Goal: Task Accomplishment & Management: Complete application form

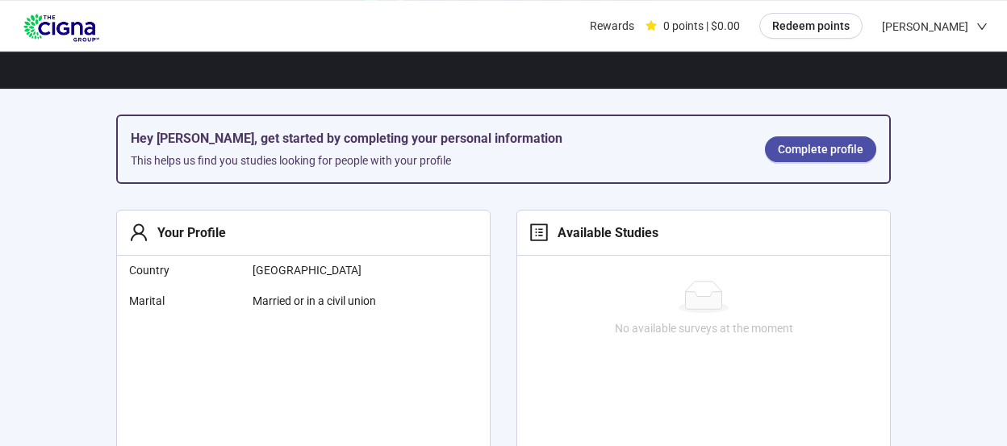
scroll to position [254, 0]
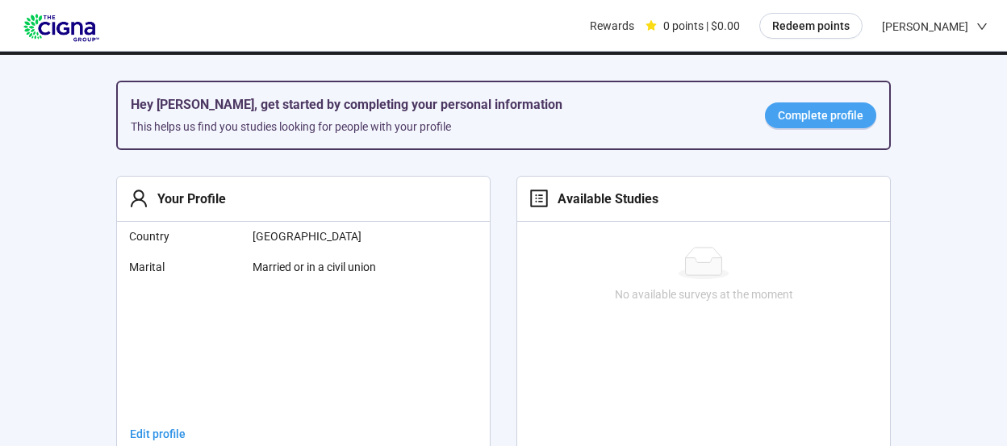
click at [812, 110] on span "Complete profile" at bounding box center [820, 115] width 85 height 18
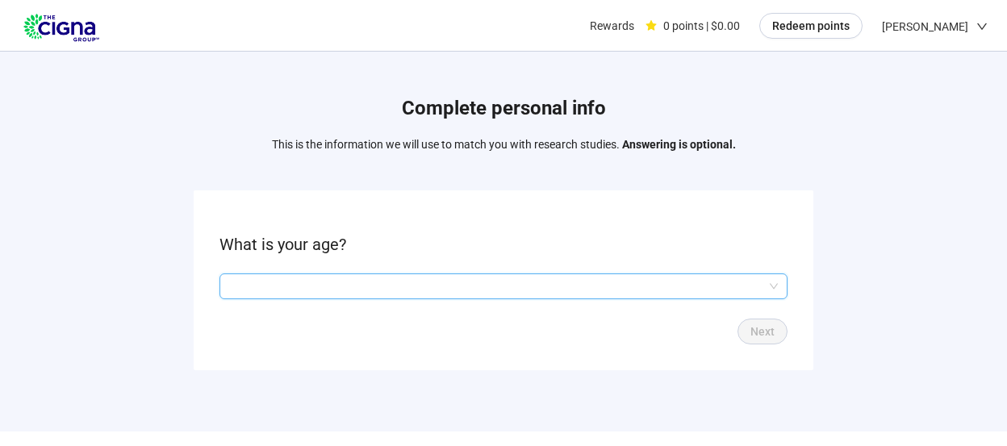
click at [773, 282] on input "search" at bounding box center [503, 286] width 548 height 24
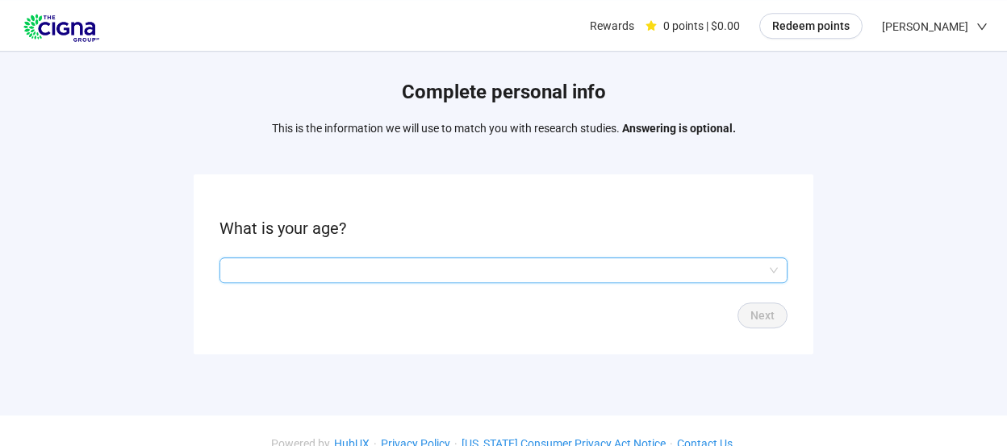
scroll to position [39, 0]
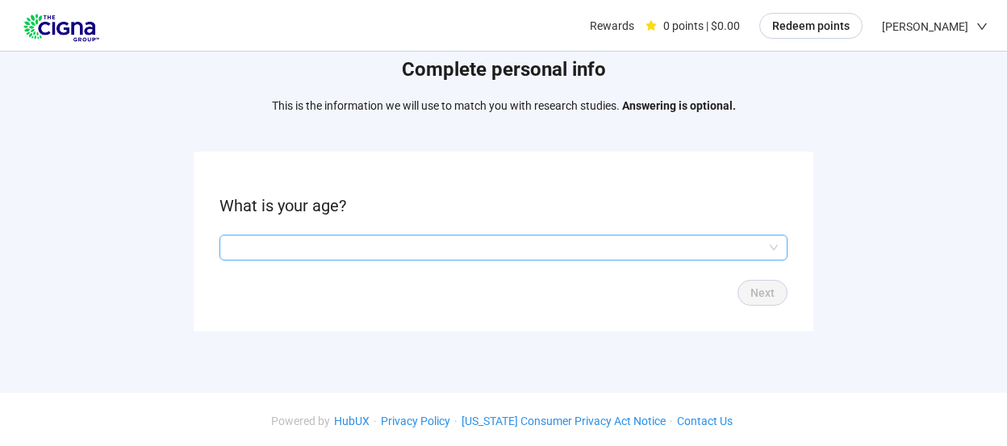
click at [243, 244] on input "search" at bounding box center [503, 248] width 548 height 24
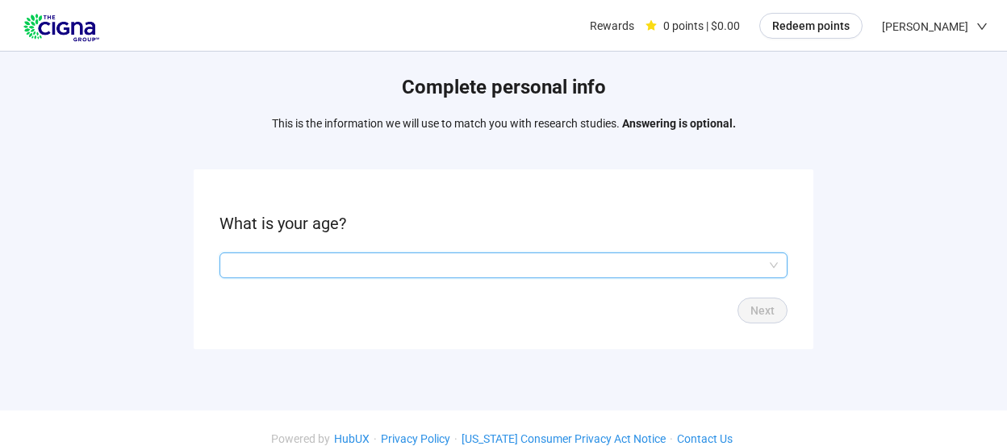
scroll to position [16, 0]
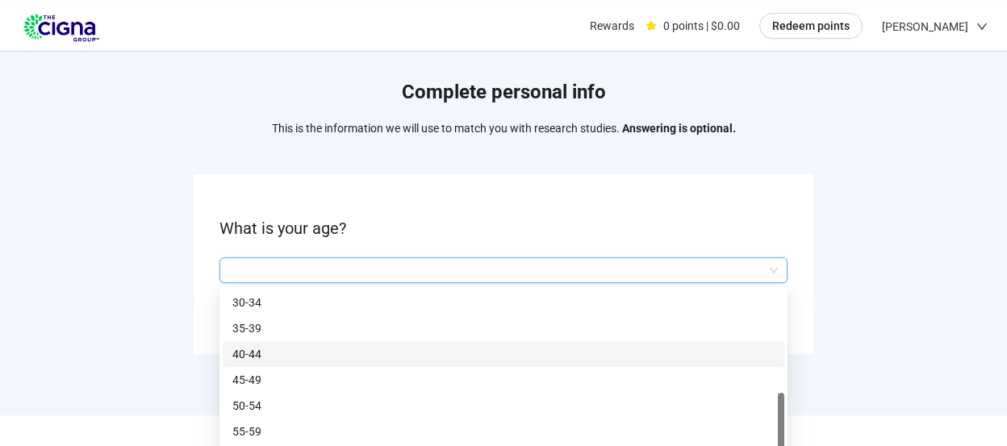
click at [336, 265] on input "search" at bounding box center [503, 270] width 548 height 24
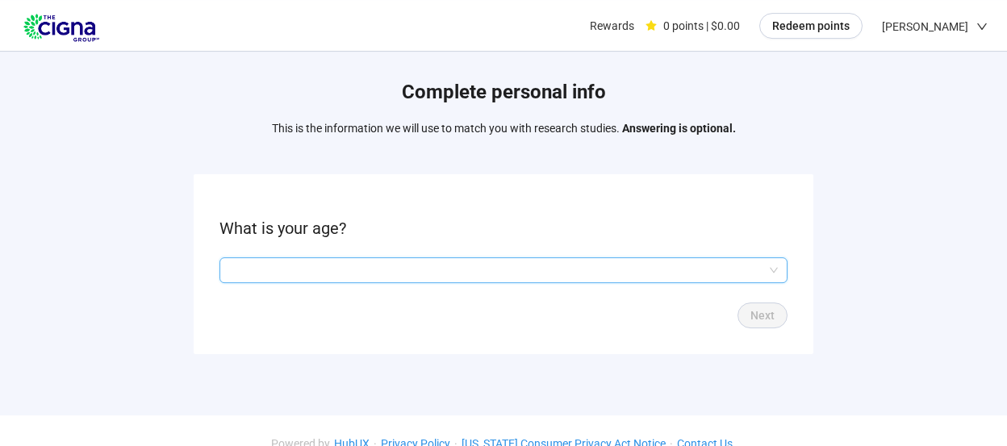
scroll to position [30, 0]
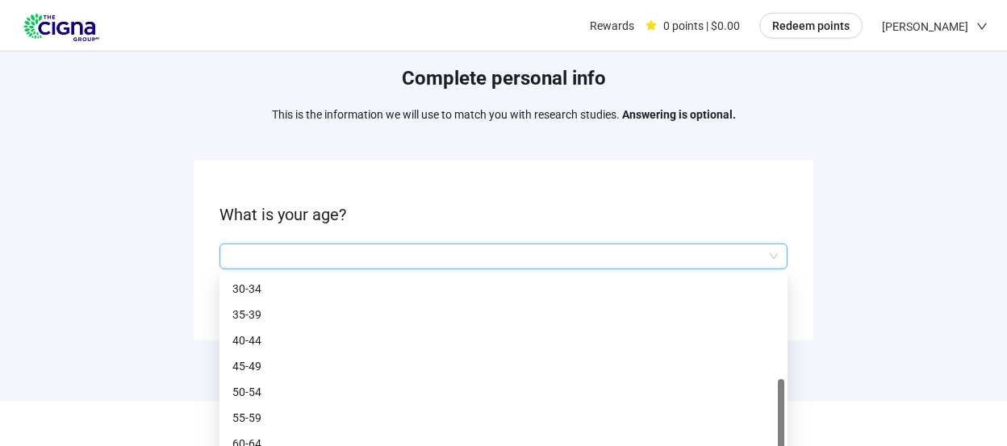
click at [235, 250] on input "search" at bounding box center [503, 256] width 548 height 24
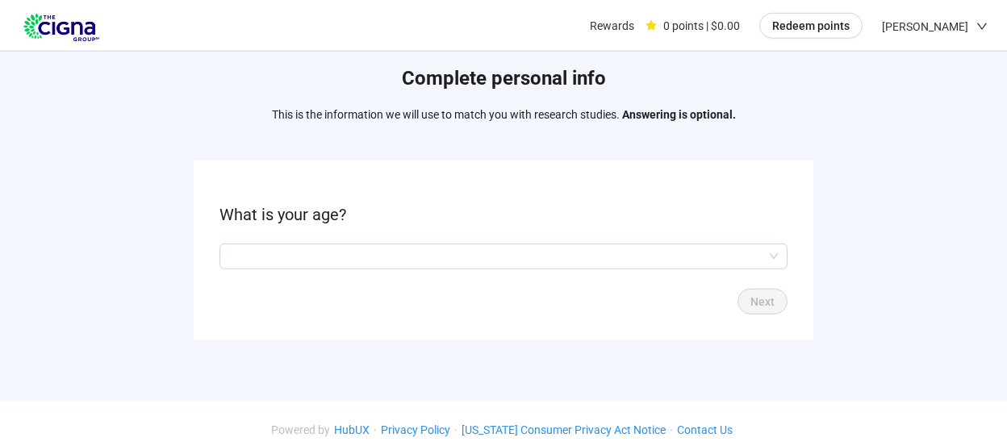
click at [794, 394] on div "Complete personal info This is the information we will use to match you with re…" at bounding box center [503, 195] width 1007 height 451
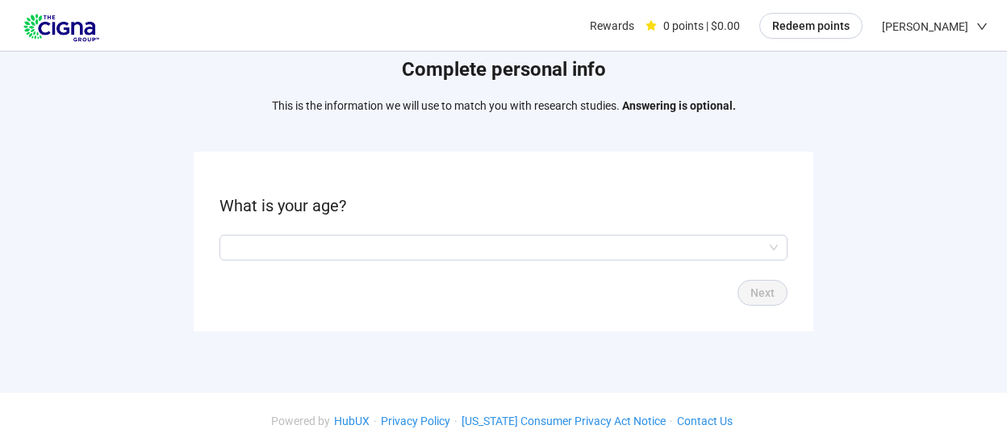
scroll to position [0, 0]
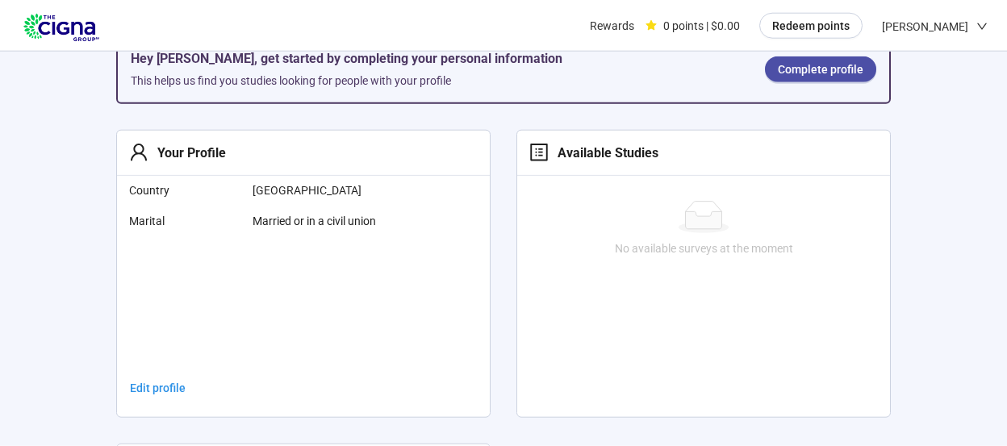
scroll to position [340, 0]
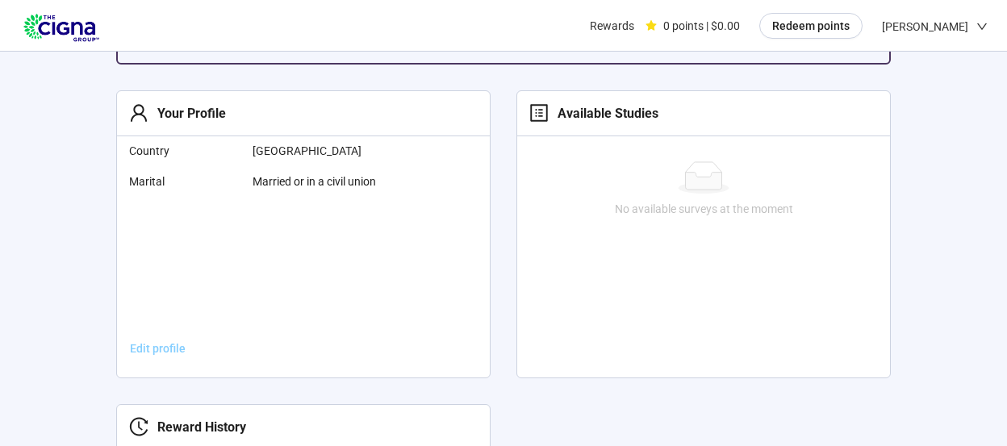
click at [153, 346] on span "Edit profile" at bounding box center [158, 349] width 56 height 18
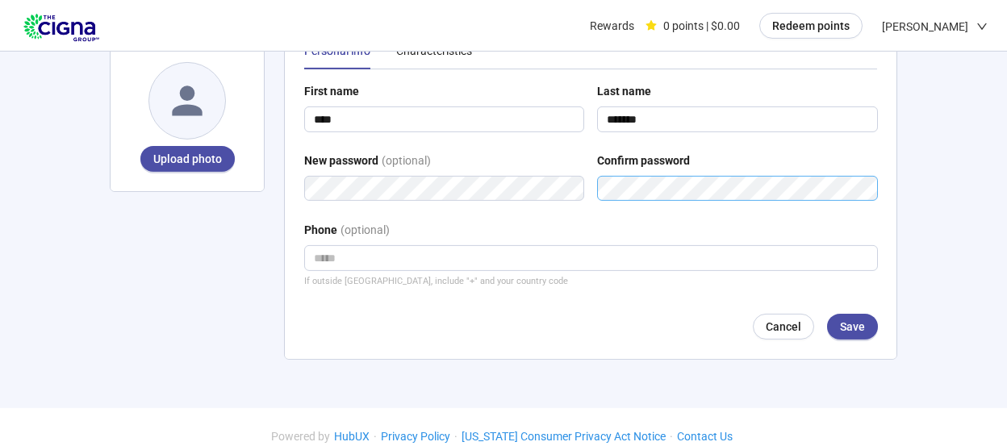
scroll to position [120, 0]
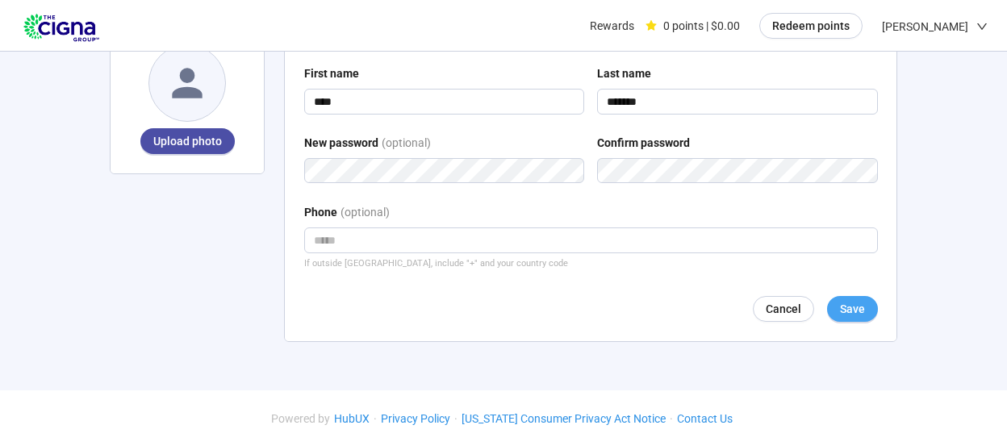
click at [848, 306] on span "Save" at bounding box center [852, 309] width 25 height 18
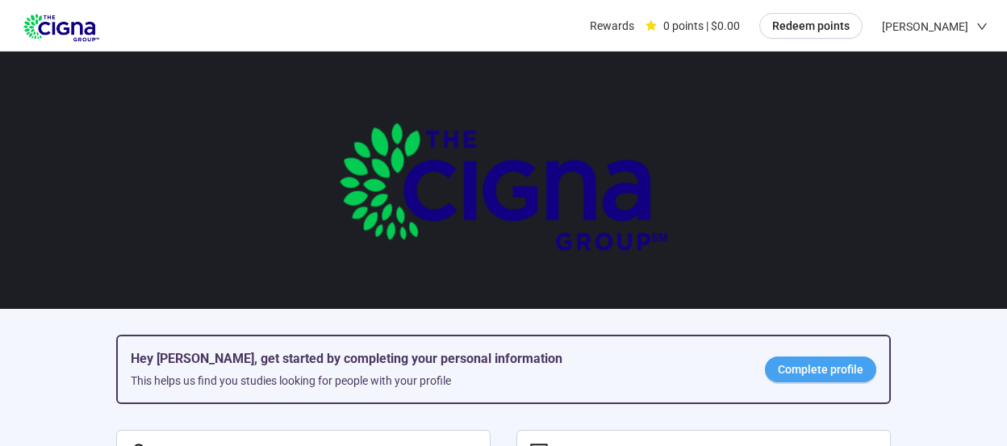
click at [805, 365] on span "Complete profile" at bounding box center [820, 370] width 85 height 18
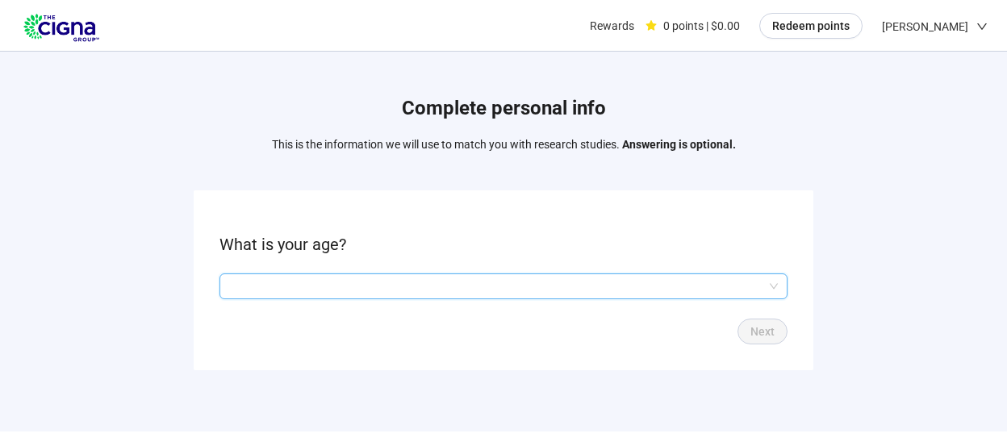
click at [246, 274] on input "search" at bounding box center [503, 286] width 548 height 24
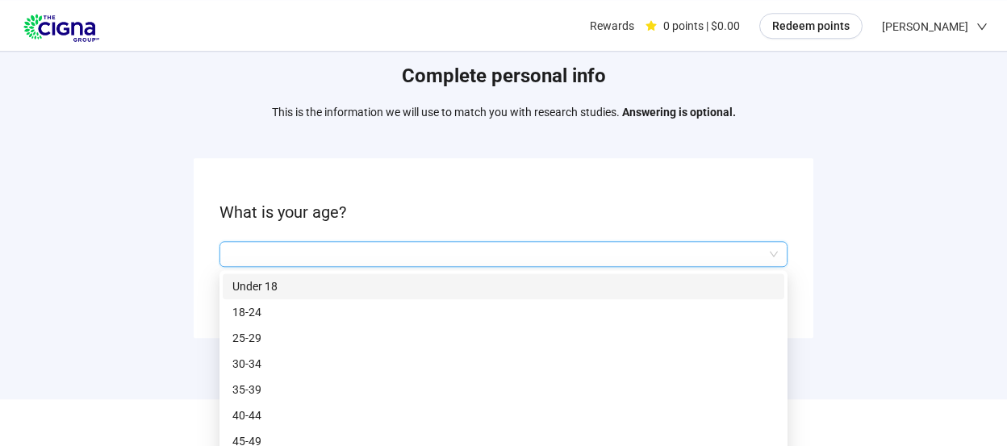
scroll to position [39, 0]
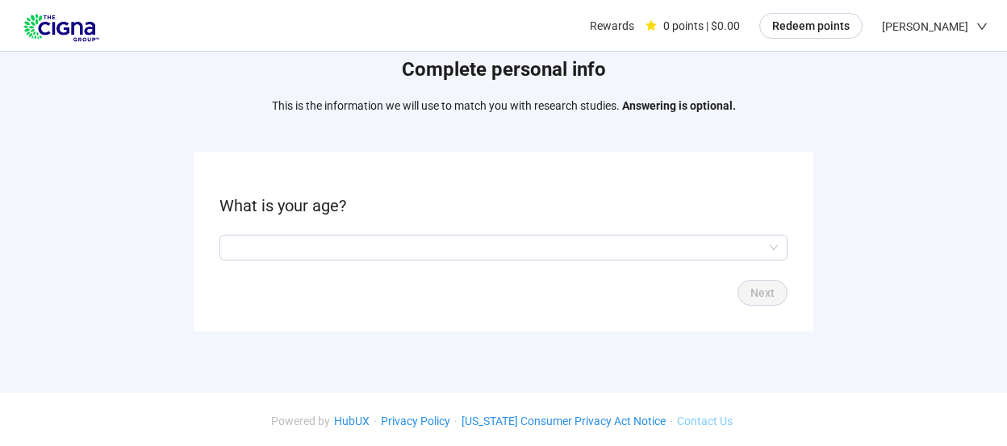
click at [696, 415] on link "Contact Us" at bounding box center [705, 421] width 64 height 13
